Goal: Task Accomplishment & Management: Manage account settings

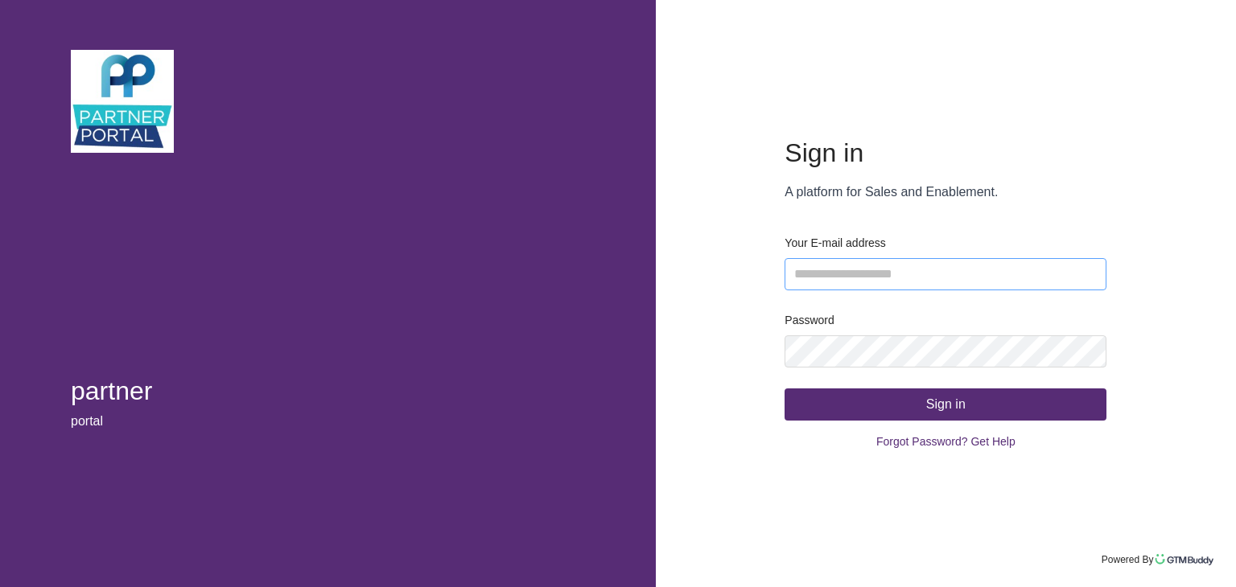
click at [865, 285] on input "email" at bounding box center [946, 274] width 322 height 32
type input "**********"
click at [890, 397] on button "Sign in" at bounding box center [946, 405] width 322 height 32
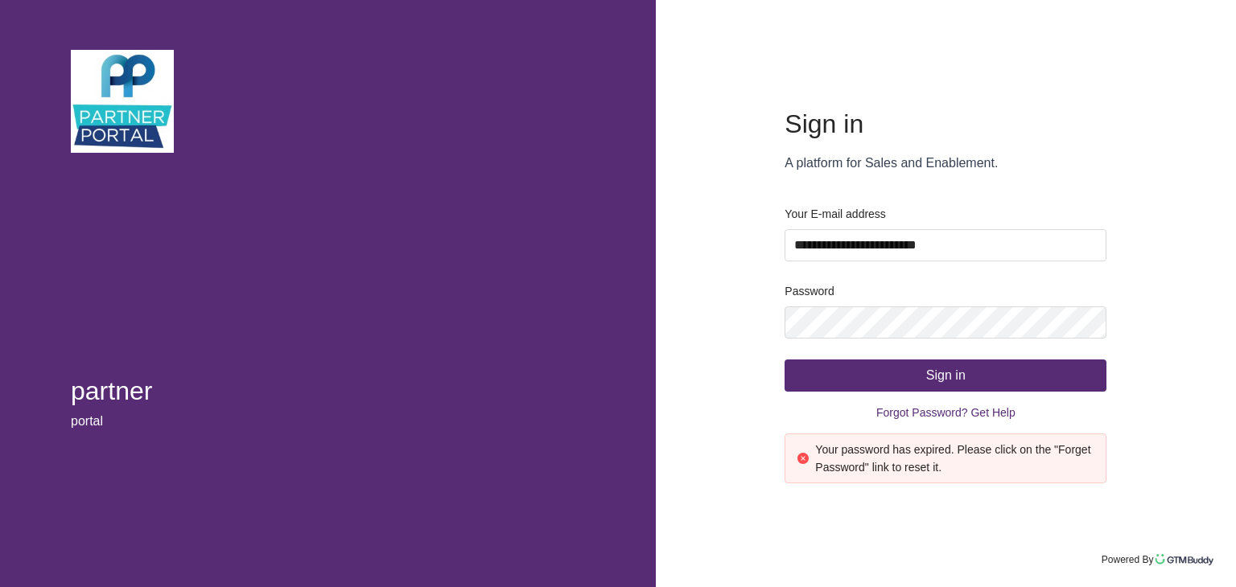
click at [940, 417] on span "Forgot Password? Get Help" at bounding box center [945, 413] width 139 height 24
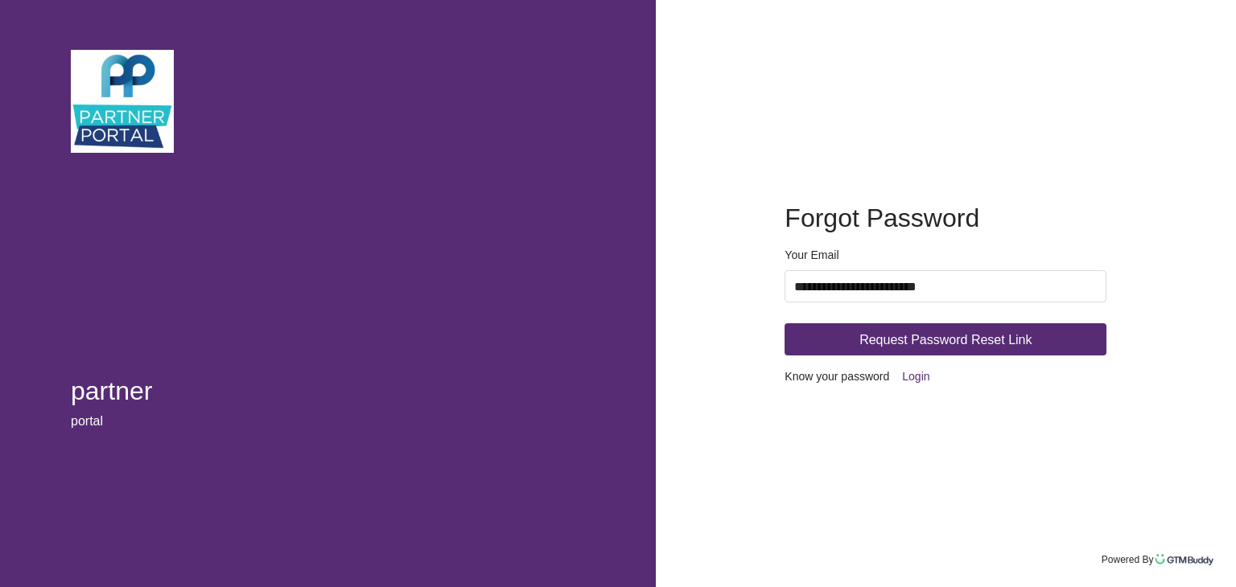
click at [898, 337] on span "Request Password Reset Link" at bounding box center [945, 340] width 172 height 20
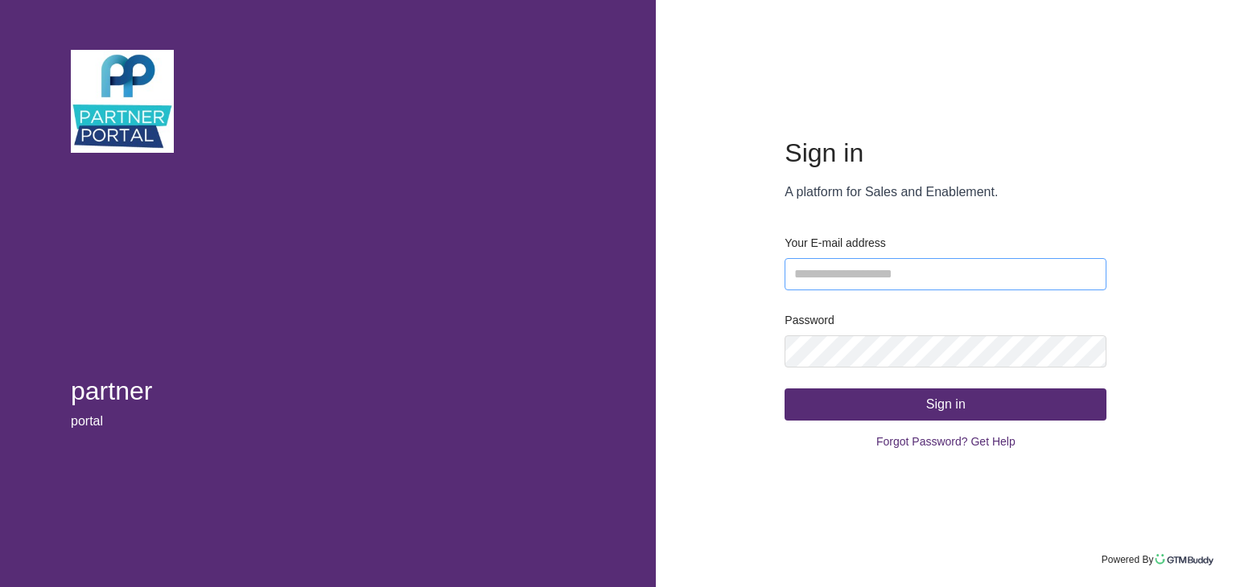
click at [939, 262] on input "email" at bounding box center [946, 274] width 322 height 32
click at [940, 268] on input "email" at bounding box center [946, 274] width 322 height 32
click at [945, 282] on input "email" at bounding box center [946, 274] width 322 height 32
click at [946, 273] on input "email" at bounding box center [946, 274] width 322 height 32
type input "**********"
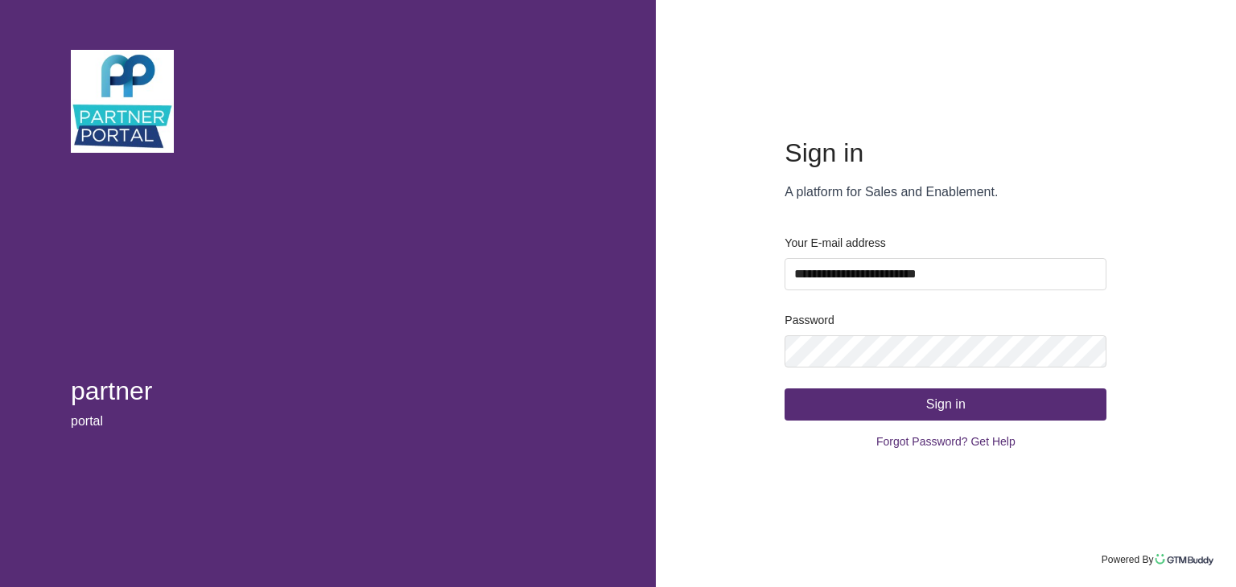
click at [910, 397] on button "Sign in" at bounding box center [946, 405] width 322 height 32
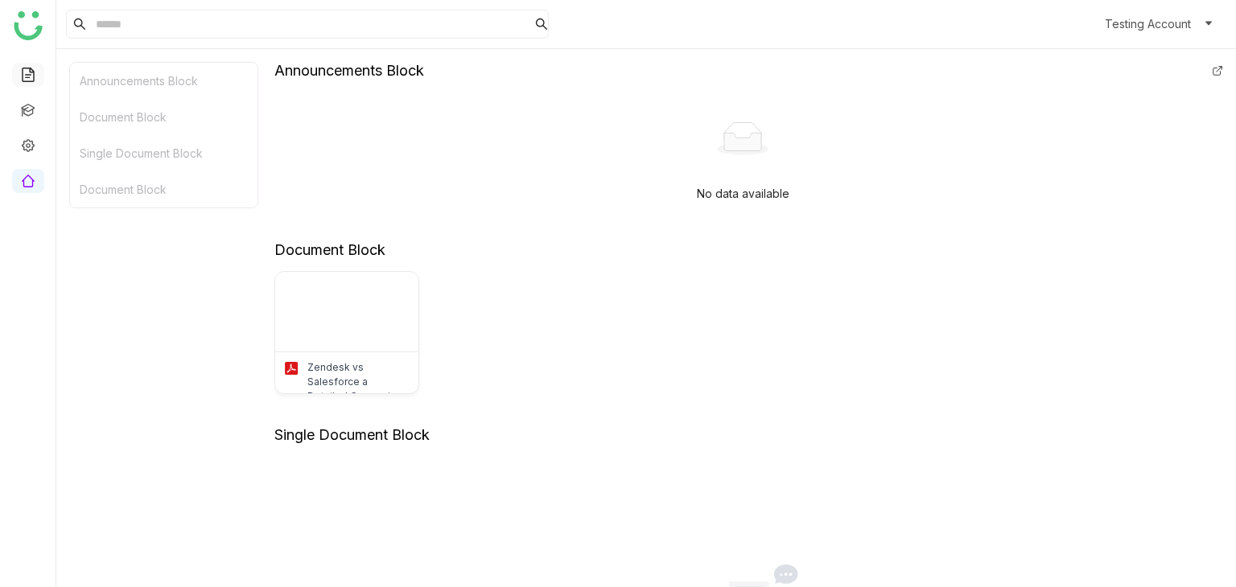
click at [35, 76] on link at bounding box center [28, 74] width 14 height 14
click at [30, 67] on link at bounding box center [28, 74] width 14 height 14
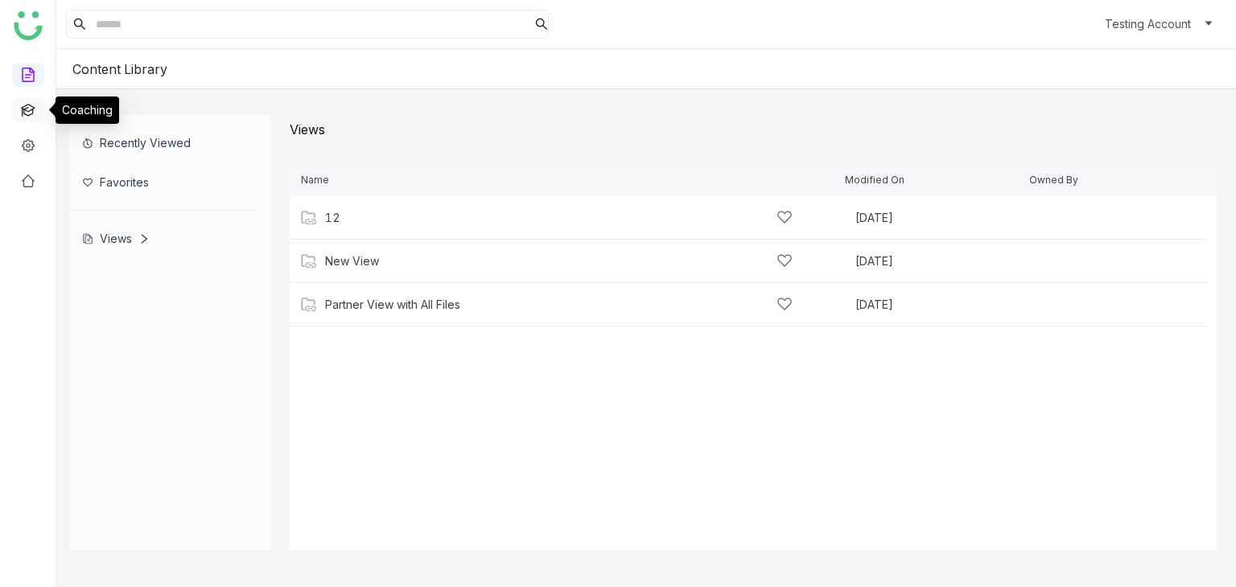
click at [30, 112] on link at bounding box center [28, 109] width 14 height 14
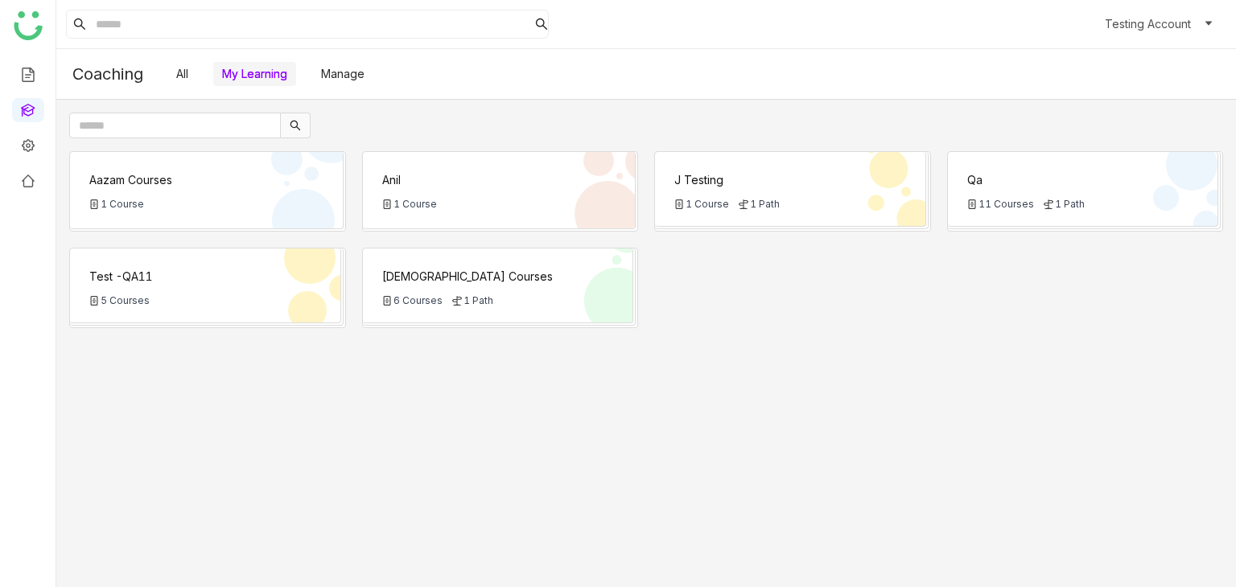
click at [2, 82] on ul at bounding box center [28, 128] width 56 height 153
click at [35, 69] on link at bounding box center [28, 74] width 14 height 14
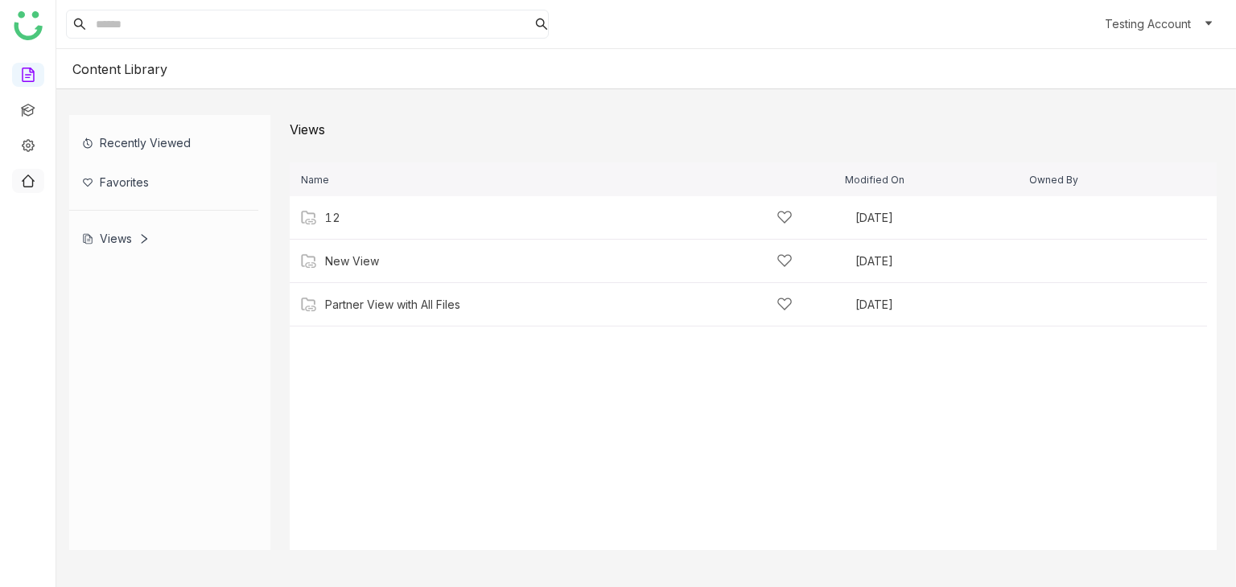
click at [27, 187] on link at bounding box center [28, 180] width 14 height 14
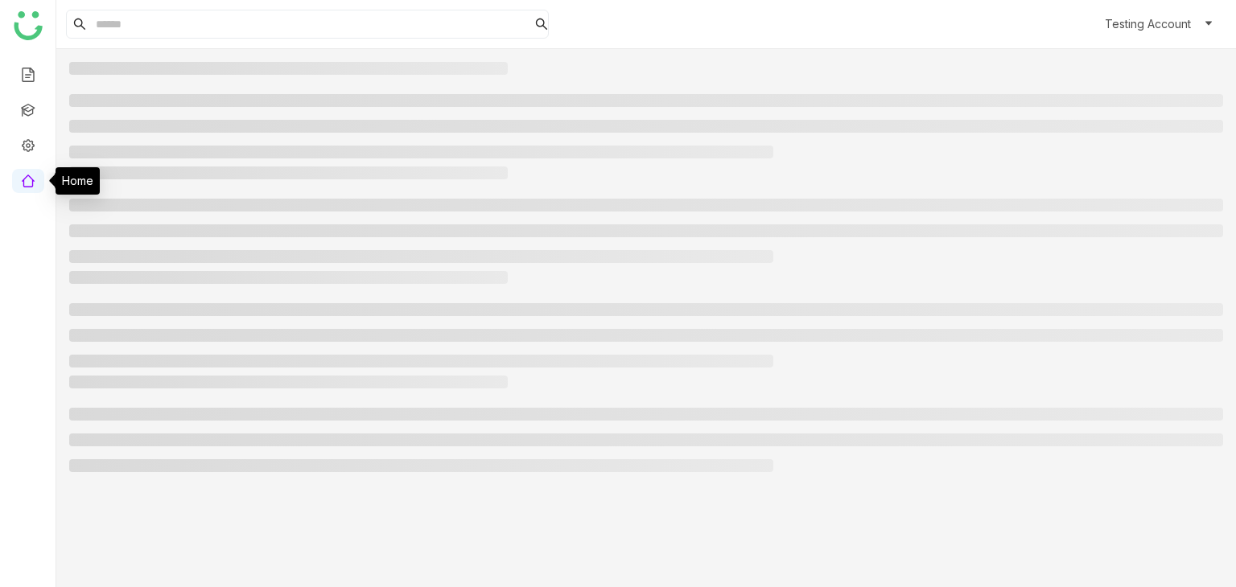
click at [27, 183] on link at bounding box center [28, 180] width 14 height 14
